Goal: Task Accomplishment & Management: Use online tool/utility

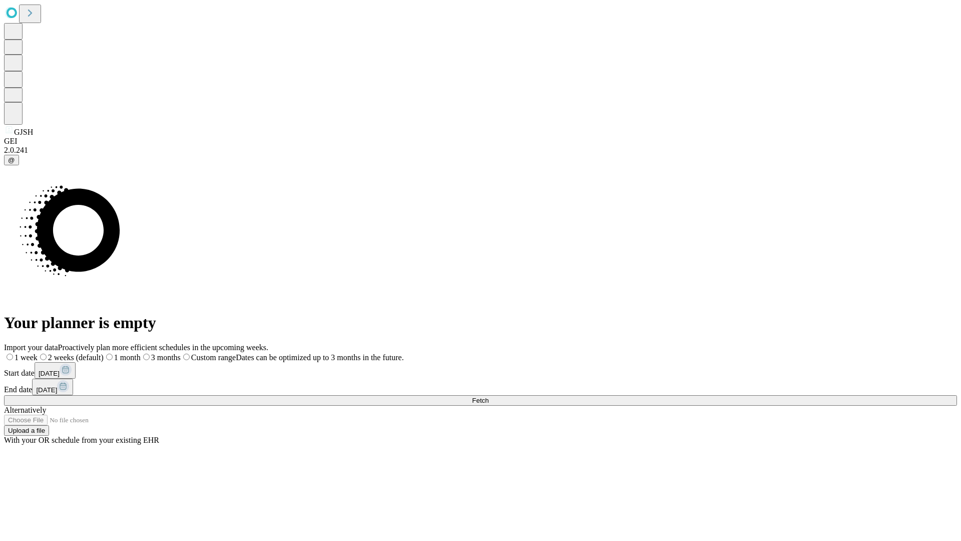
click at [489, 396] on span "Fetch" at bounding box center [480, 400] width 17 height 8
